Goal: Information Seeking & Learning: Learn about a topic

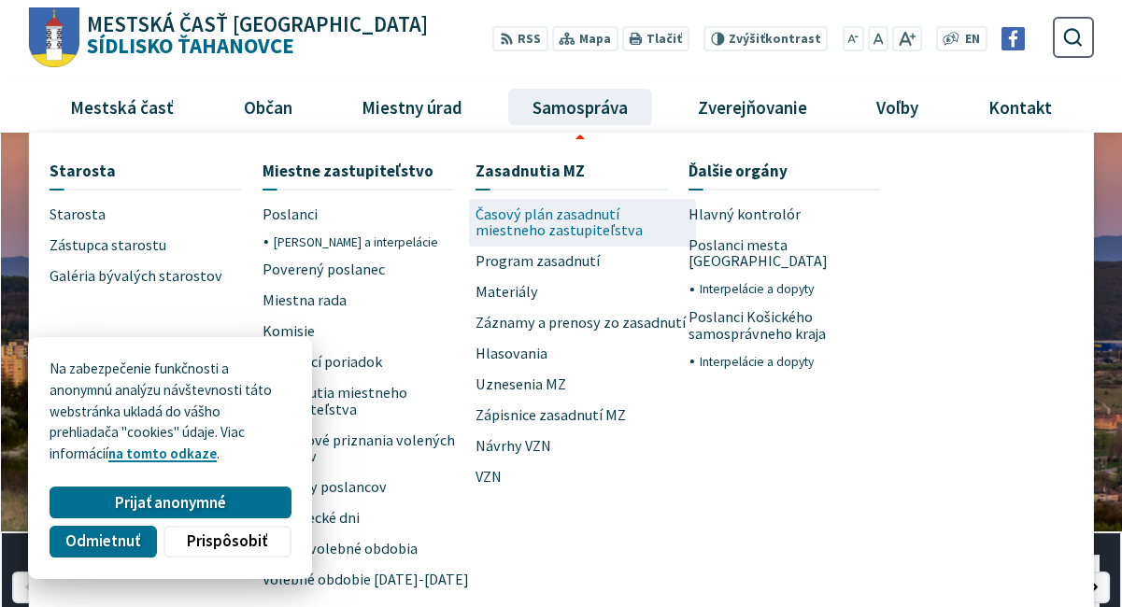
click at [536, 229] on span "Časový plán zasadnutí miestneho zastupiteľstva" at bounding box center [582, 223] width 213 height 48
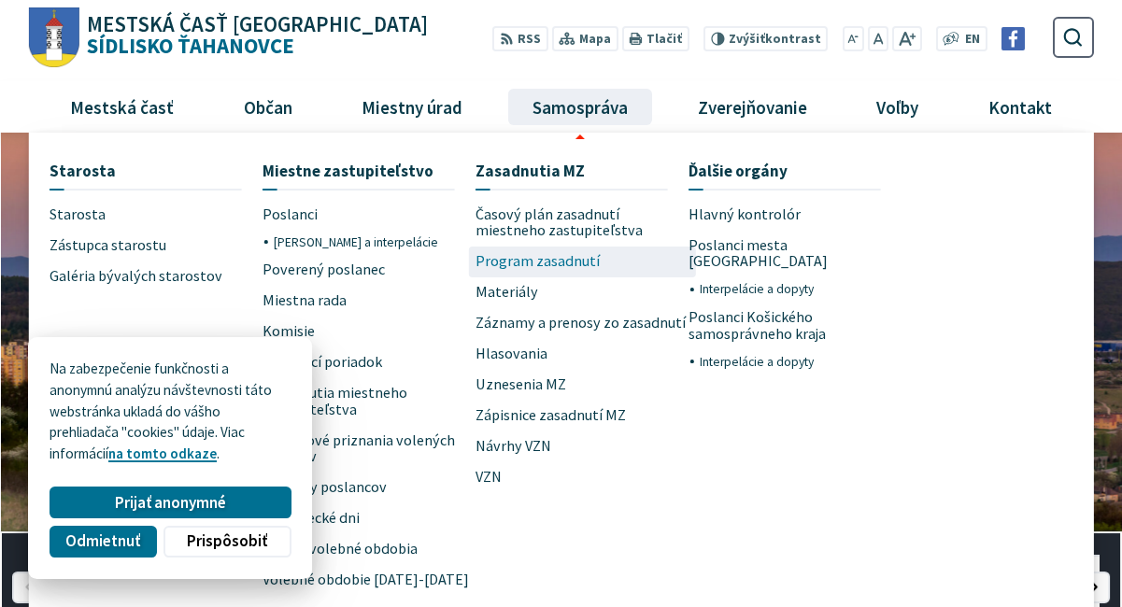
click at [574, 263] on span "Program zasadnutí" at bounding box center [538, 262] width 124 height 31
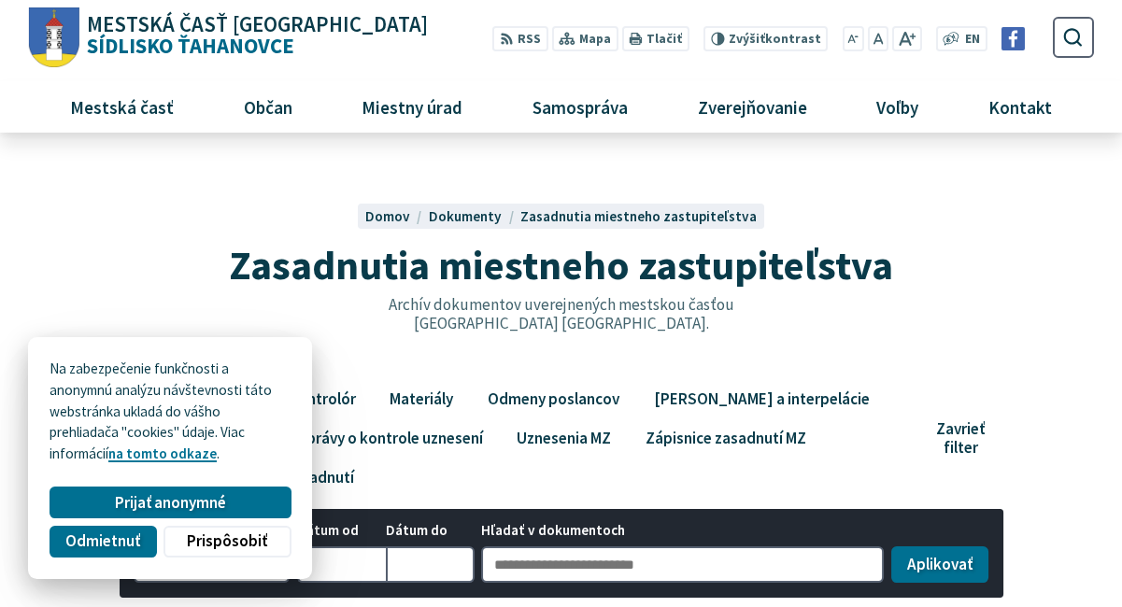
scroll to position [374, 0]
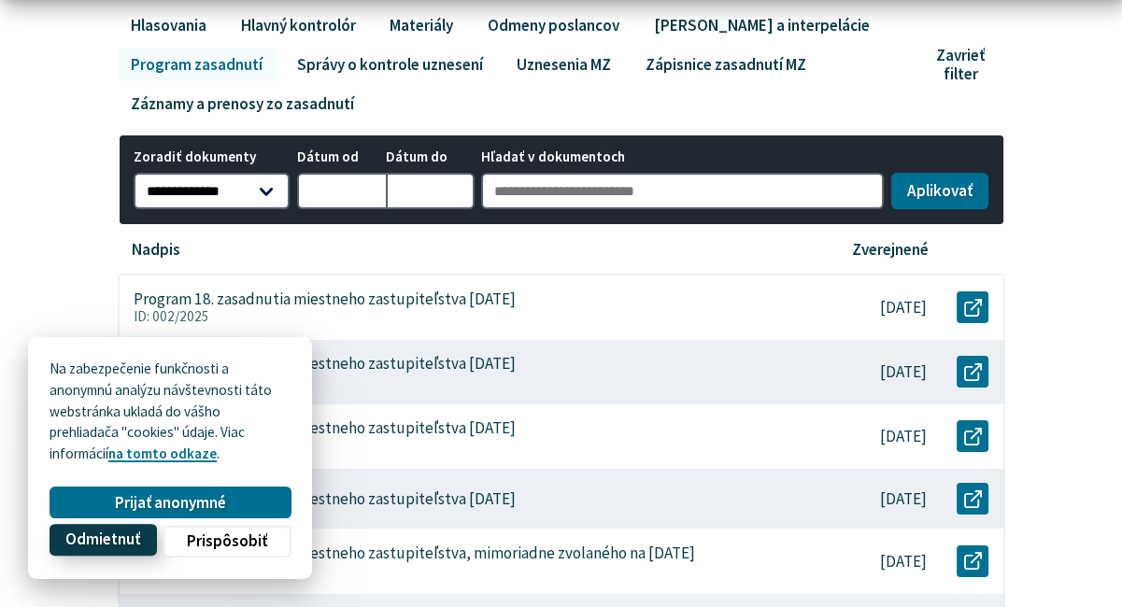
click at [128, 548] on span "Odmietnuť" at bounding box center [102, 541] width 75 height 20
